Goal: Task Accomplishment & Management: Use online tool/utility

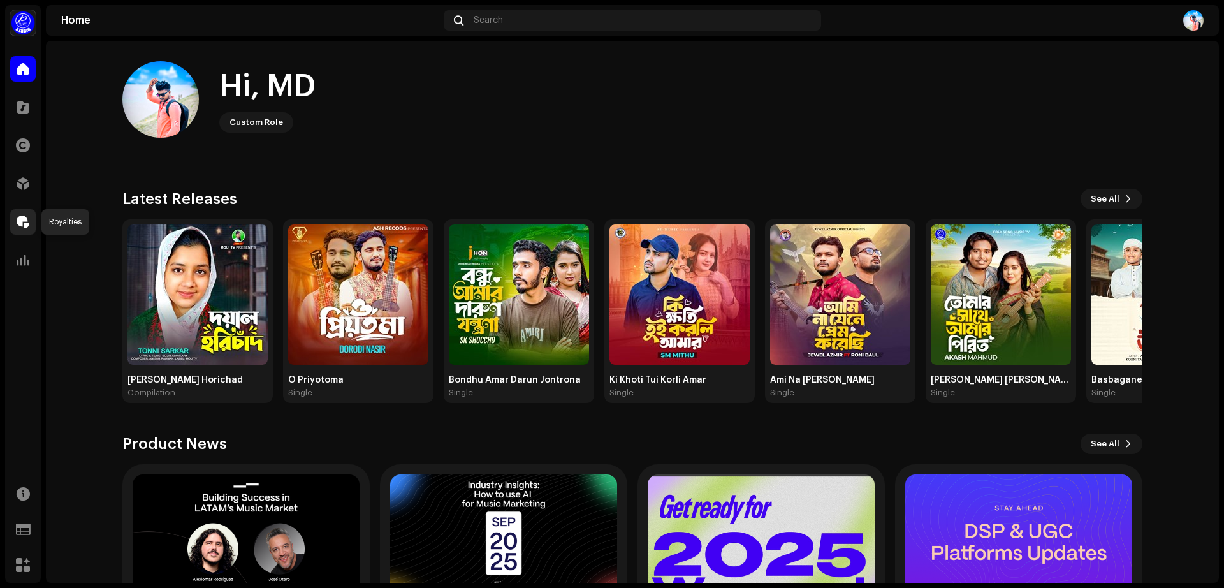
click at [20, 225] on span at bounding box center [23, 222] width 13 height 10
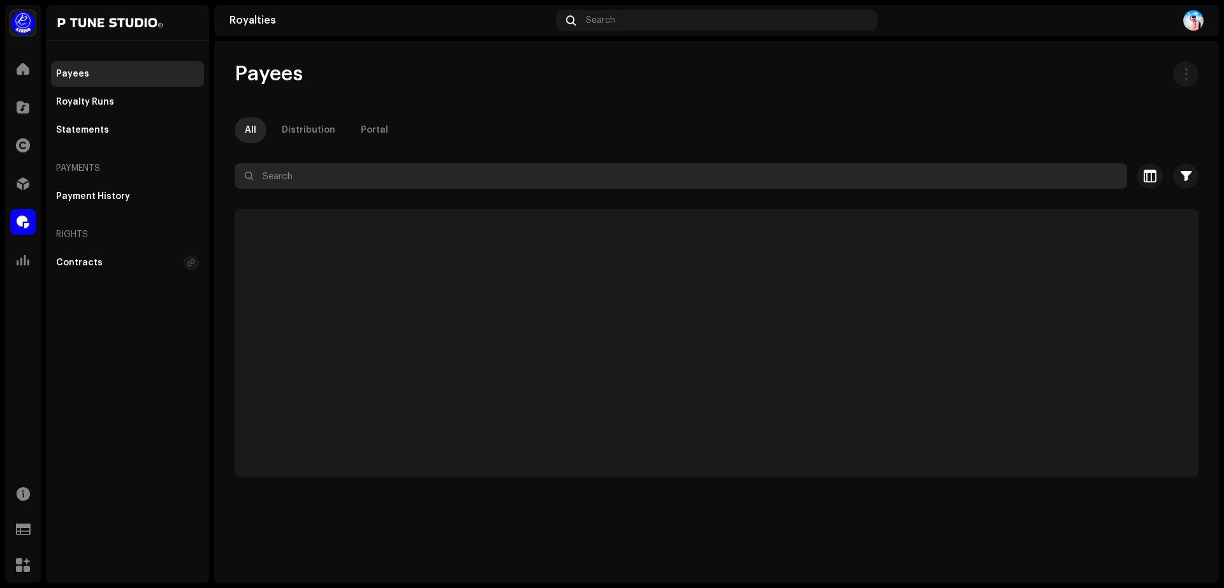
click at [354, 180] on input "text" at bounding box center [681, 175] width 892 height 25
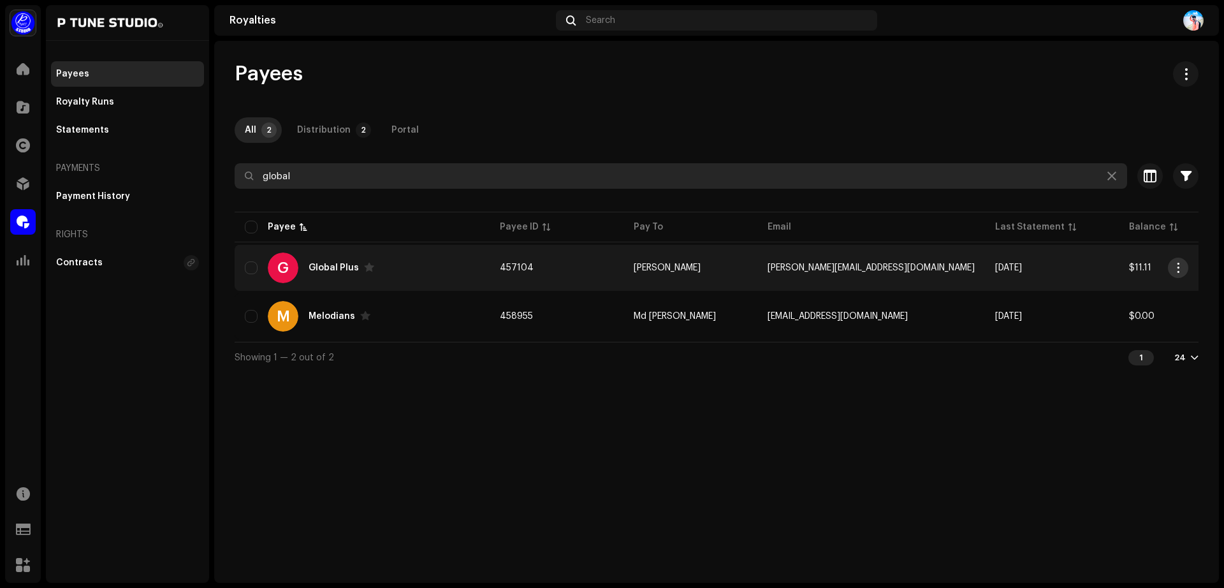
type input "global"
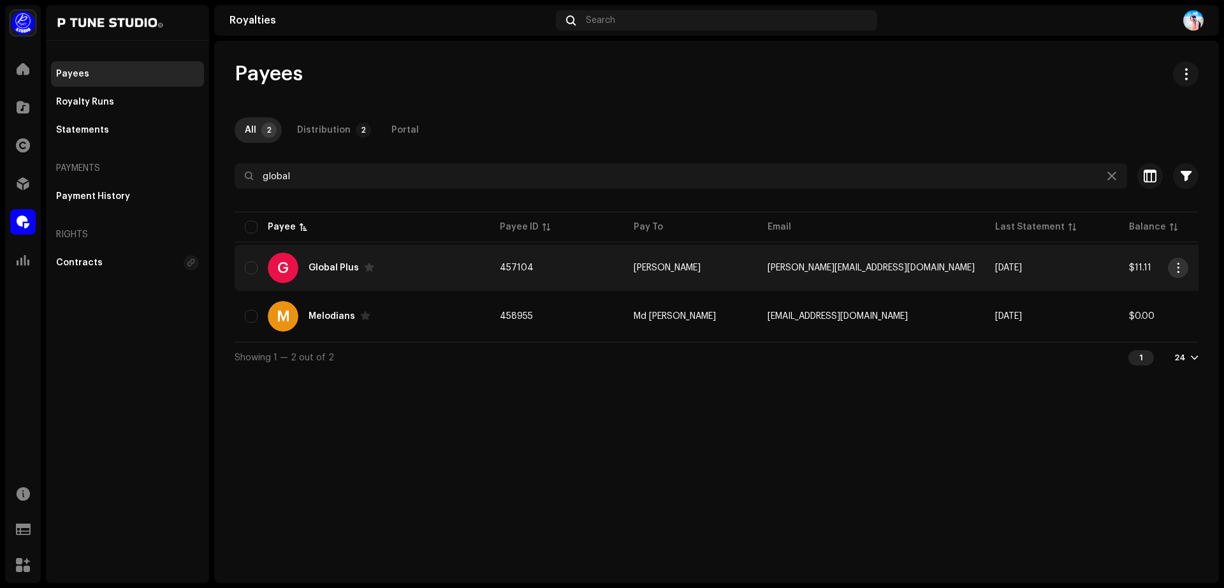
click at [1175, 266] on span "button" at bounding box center [1179, 268] width 10 height 10
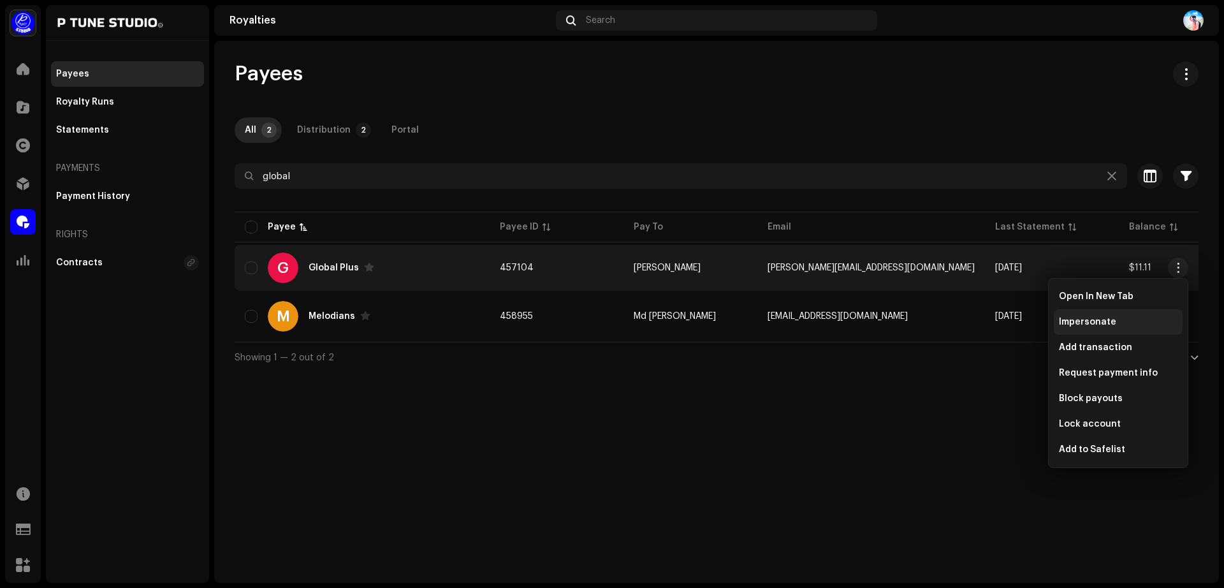
click at [1089, 323] on span "Impersonate" at bounding box center [1087, 322] width 57 height 10
